Goal: Information Seeking & Learning: Learn about a topic

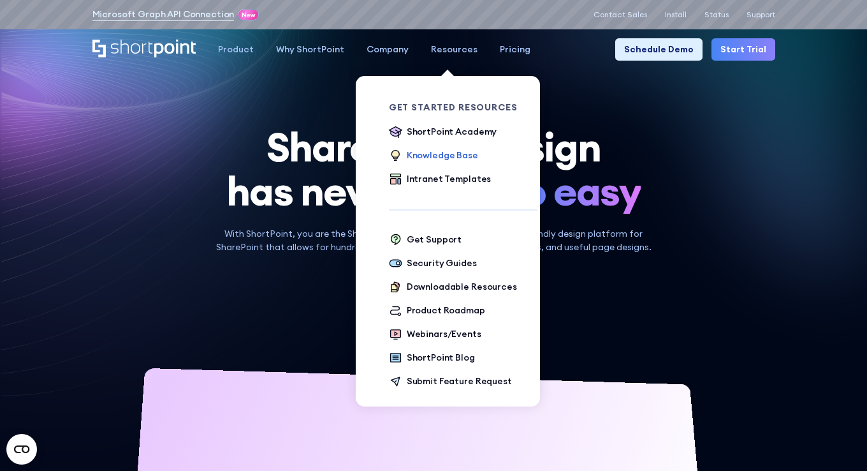
click at [420, 156] on div "Knowledge Base" at bounding box center [442, 155] width 71 height 13
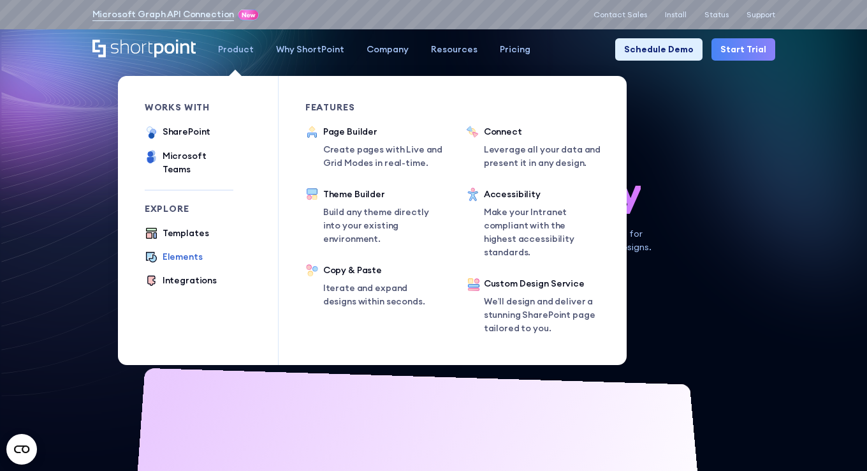
click at [173, 250] on div "Elements" at bounding box center [183, 256] width 40 height 13
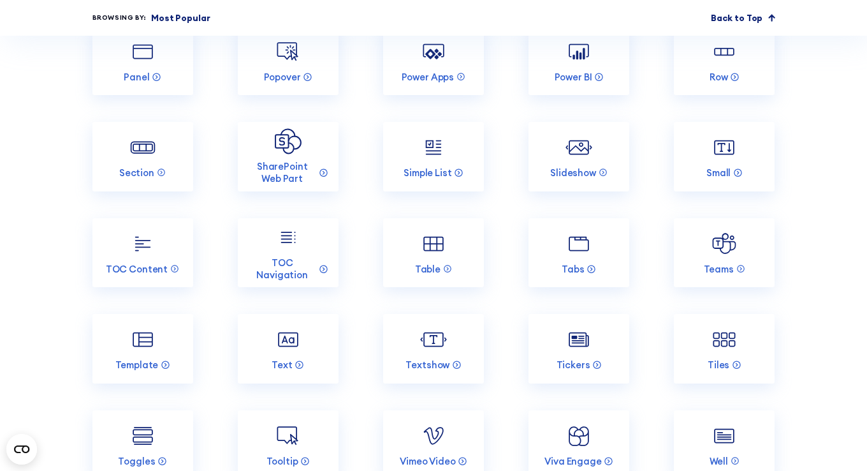
scroll to position [1890, 0]
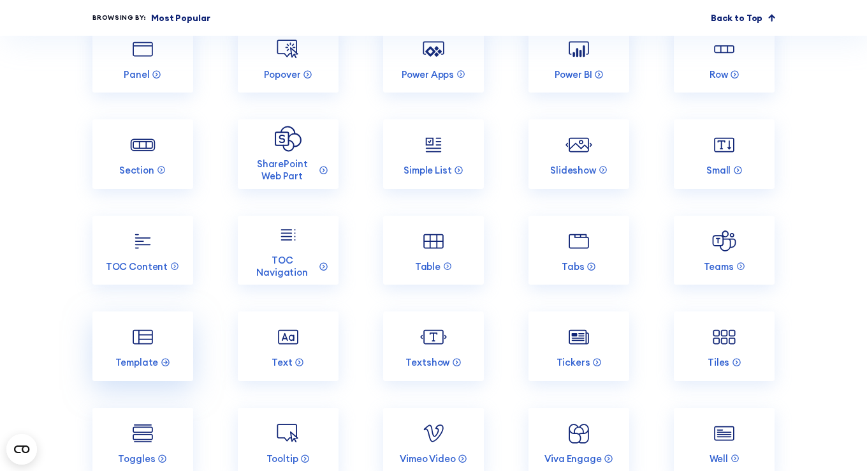
click at [144, 345] on img at bounding box center [142, 336] width 27 height 27
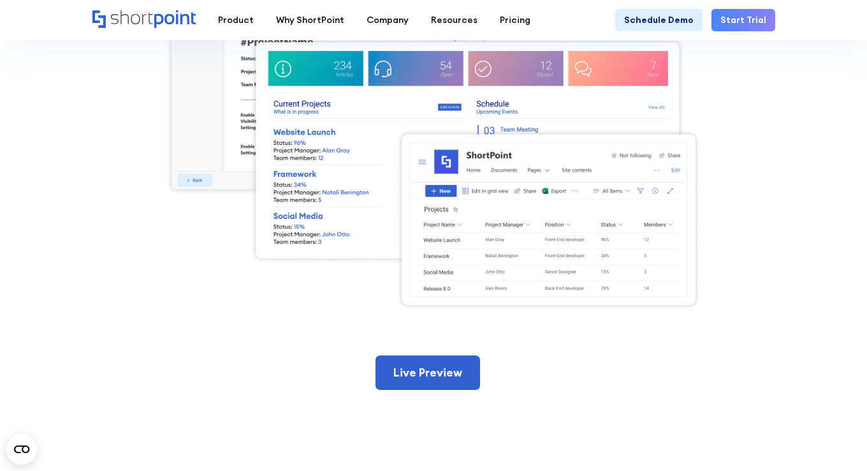
scroll to position [451, 0]
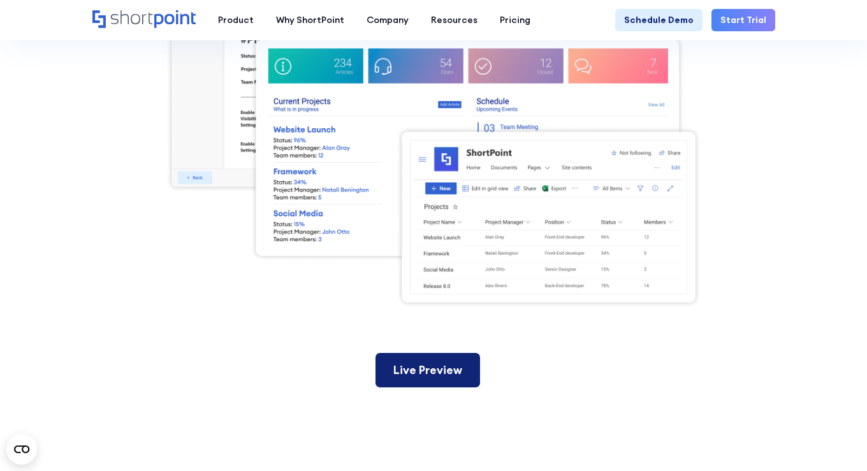
click at [418, 364] on link "Live Preview" at bounding box center [428, 370] width 105 height 34
